Goal: Feedback & Contribution: Leave review/rating

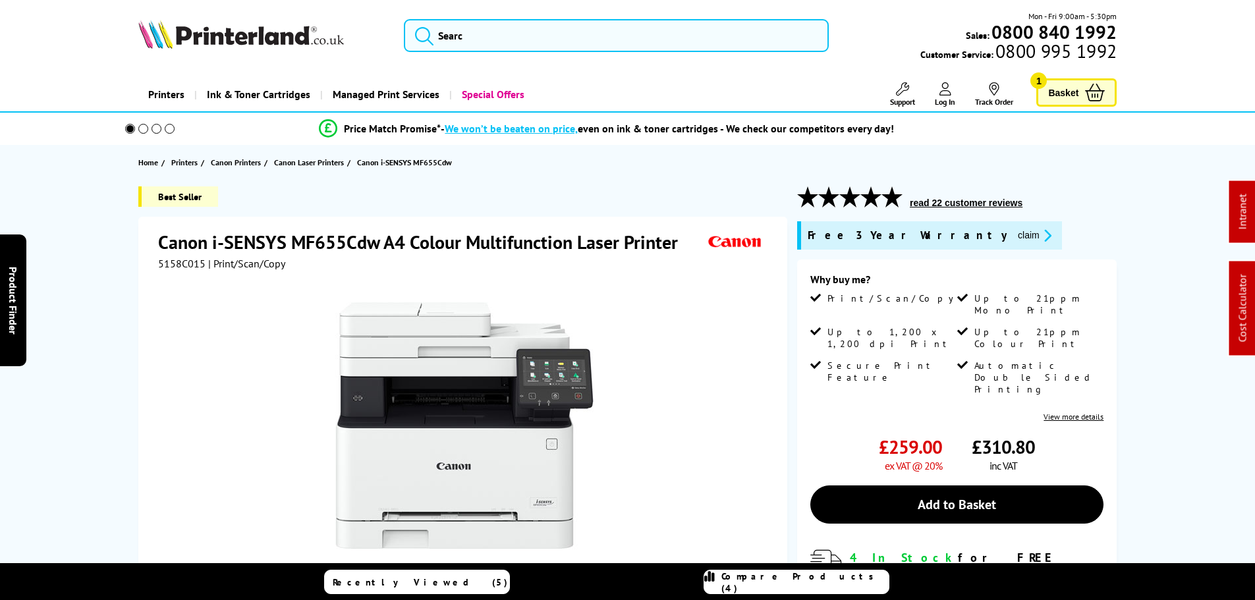
click at [968, 202] on button "read 22 customer reviews" at bounding box center [966, 203] width 121 height 12
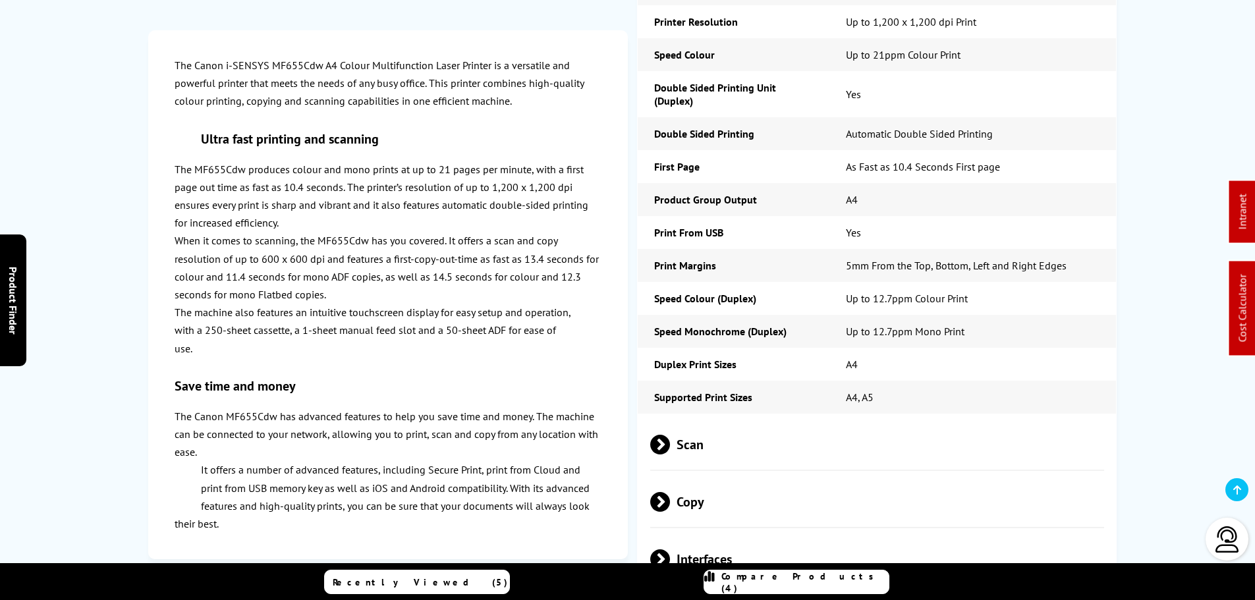
scroll to position [6431, 0]
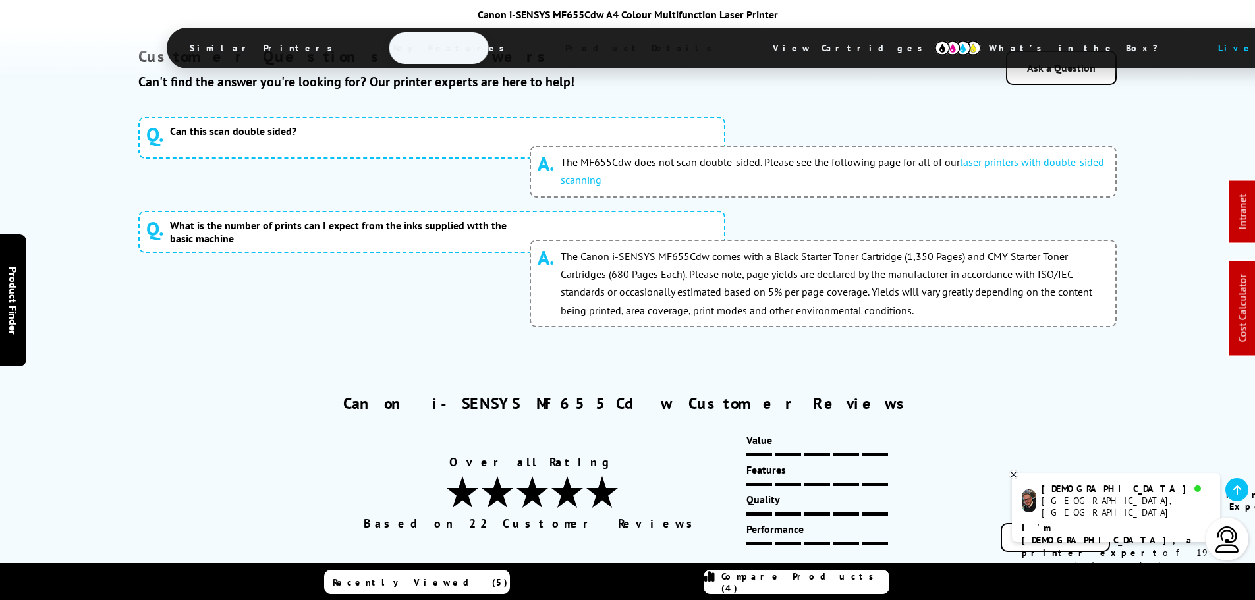
click at [1040, 433] on div "Overall Rating Based on 22 Customer Reviews Value Features Quality Performance" at bounding box center [628, 492] width 966 height 119
click at [1047, 523] on link "Write a Review" at bounding box center [1055, 537] width 109 height 29
